Goal: Check status: Check status

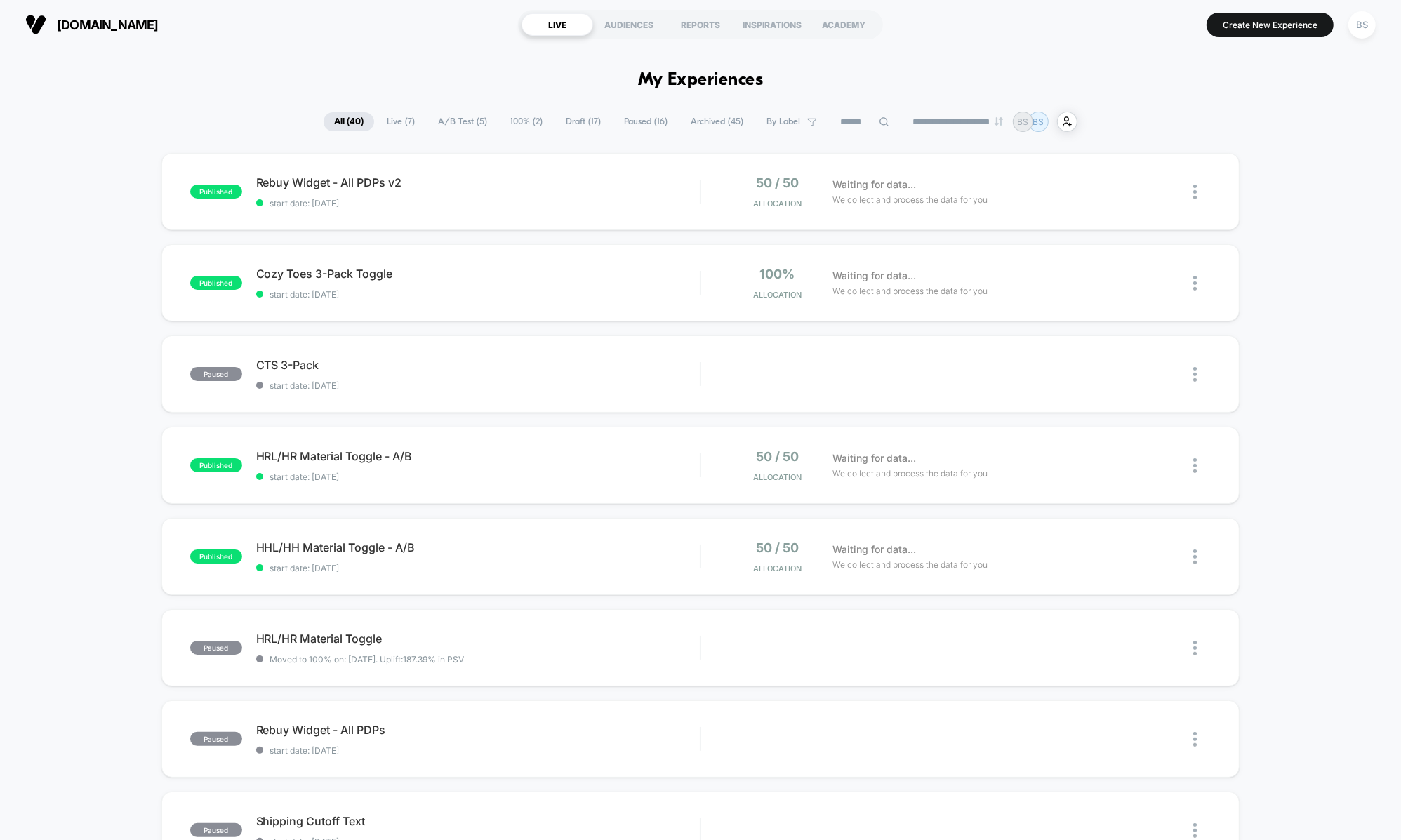
click at [438, 122] on span "A/B Test ( 5 )" at bounding box center [462, 121] width 70 height 19
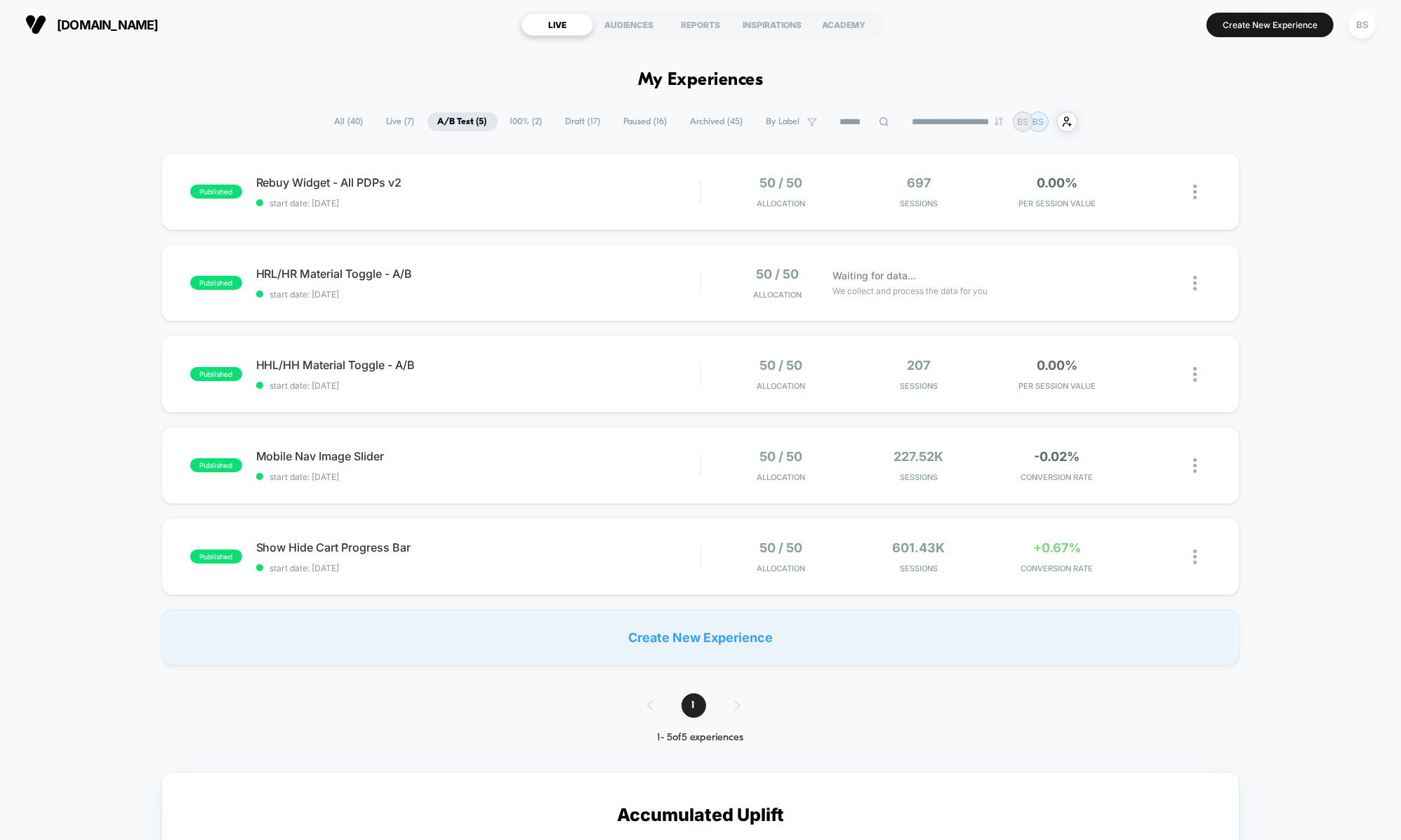
click at [518, 120] on span "100% ( 2 )" at bounding box center [527, 121] width 54 height 19
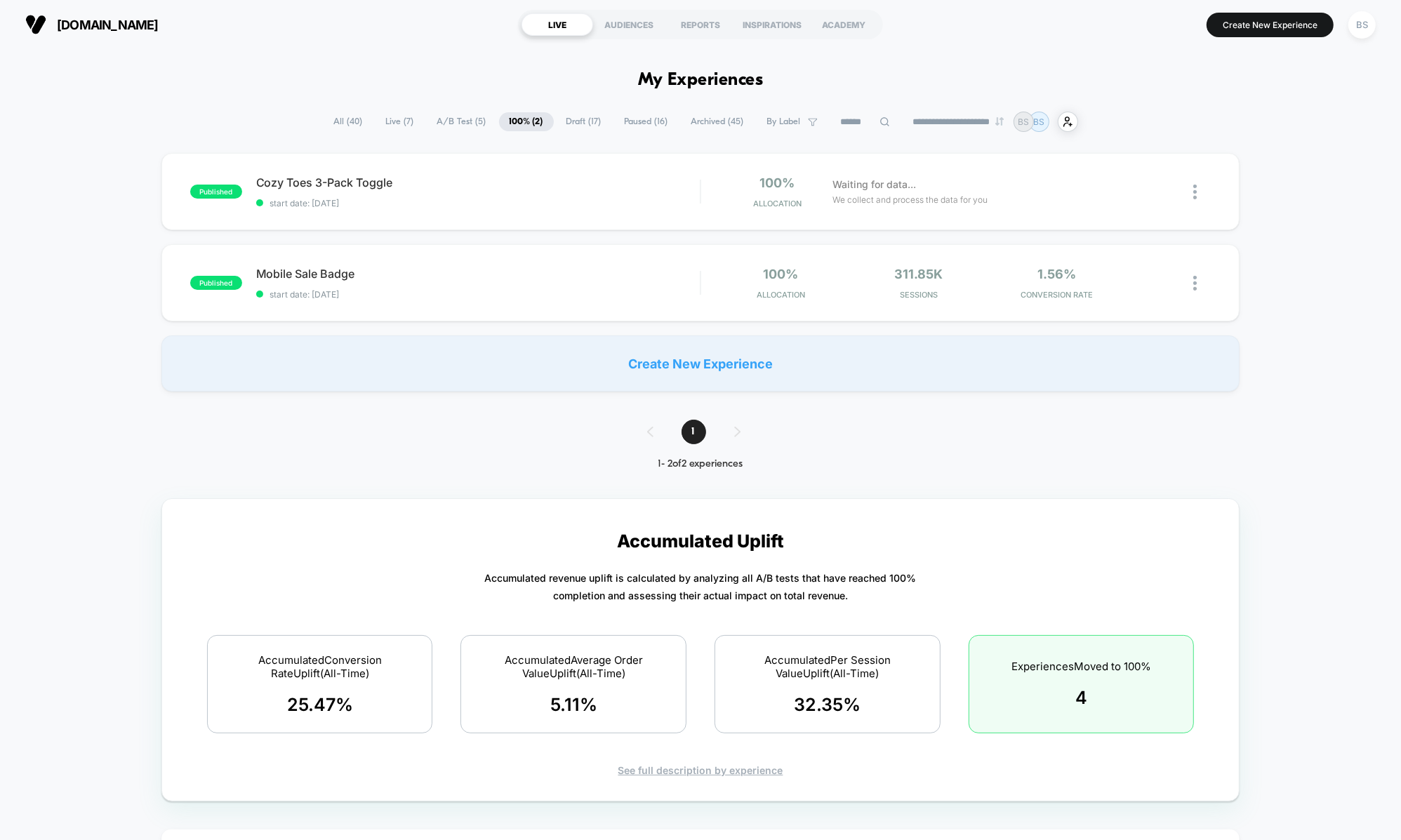
click at [445, 121] on span "A/B Test ( 5 )" at bounding box center [462, 121] width 70 height 19
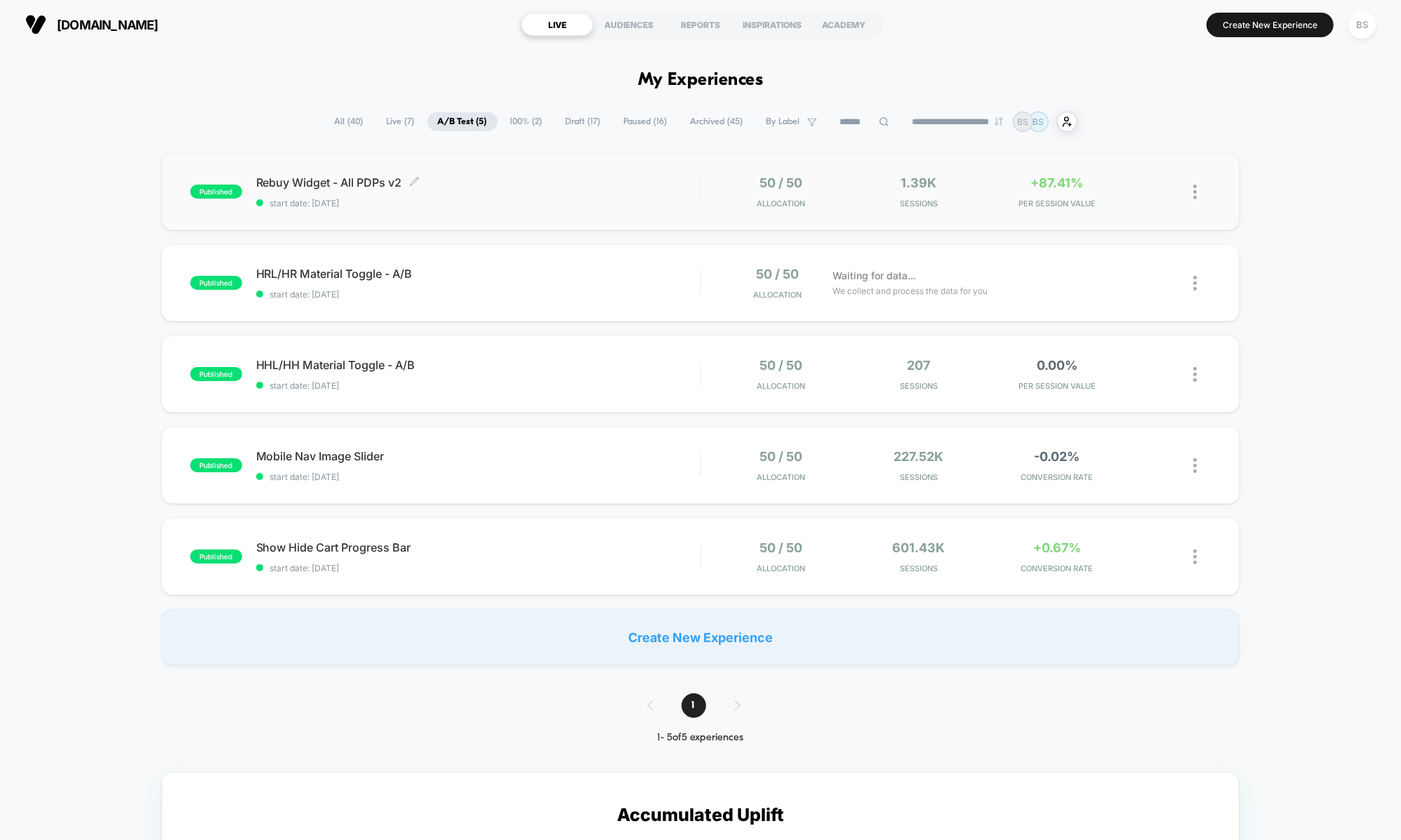
click at [607, 203] on span "start date: [DATE]" at bounding box center [478, 203] width 444 height 11
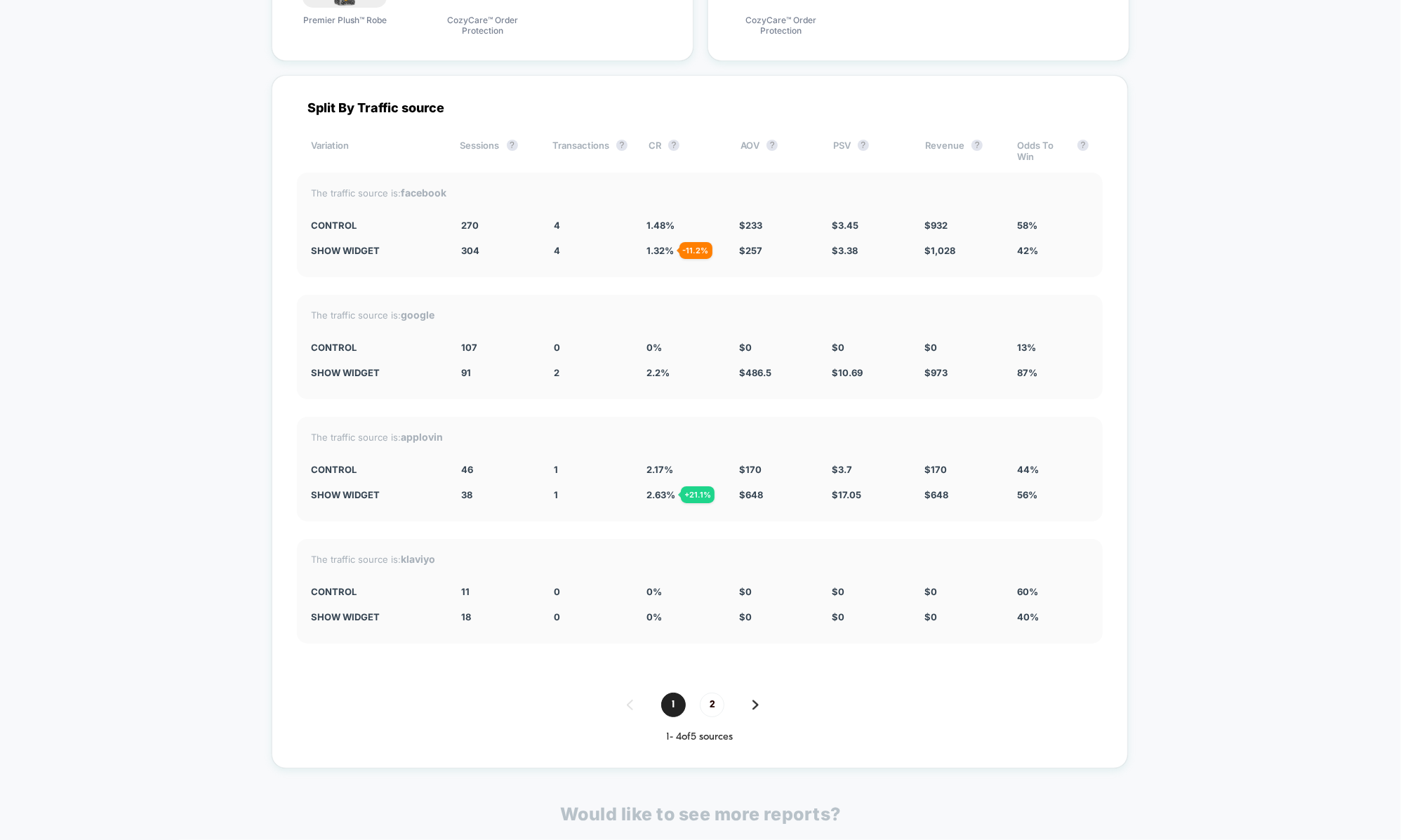
scroll to position [3548, 0]
